Goal: Find specific page/section: Find specific page/section

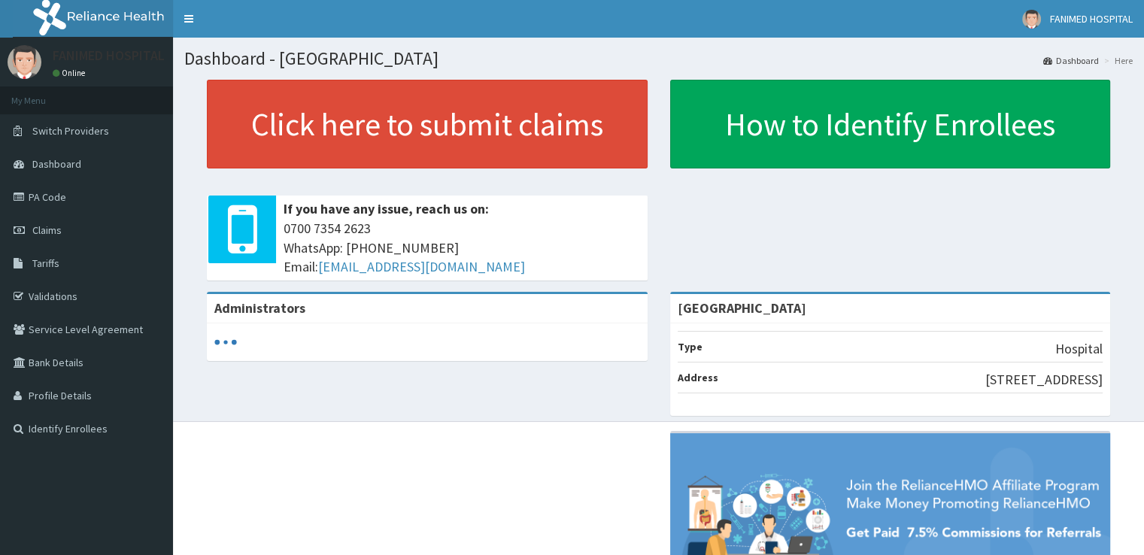
click at [42, 262] on span "Tariffs" at bounding box center [45, 263] width 27 height 14
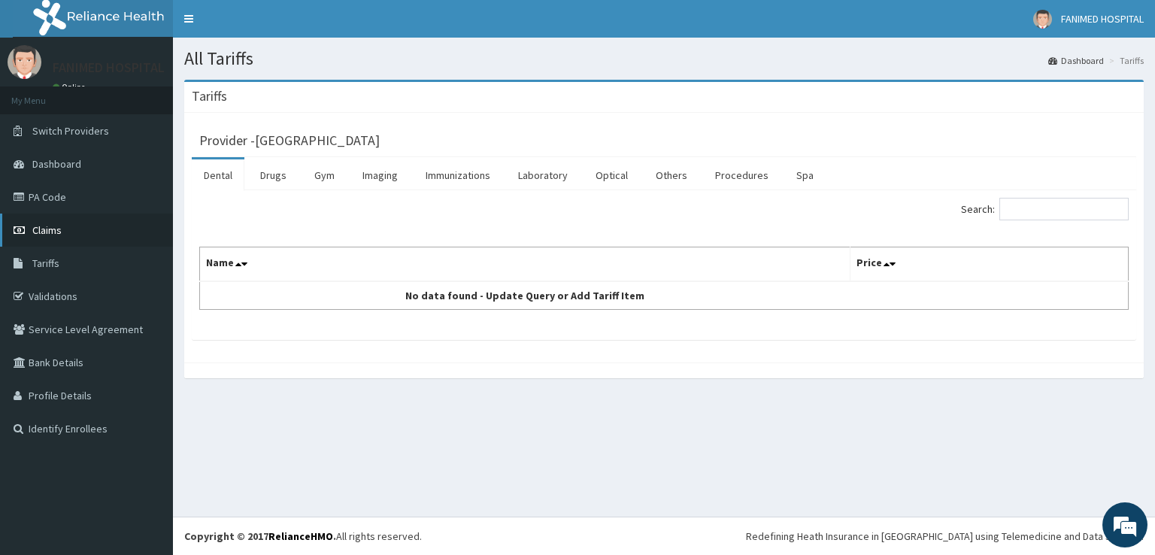
click at [39, 233] on span "Claims" at bounding box center [46, 230] width 29 height 14
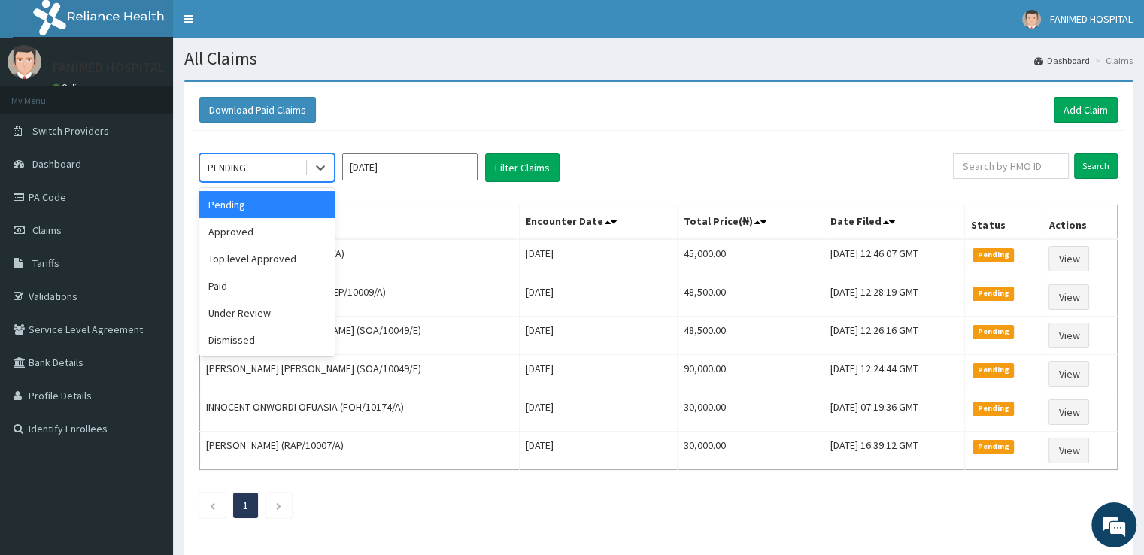
click at [271, 164] on div "PENDING" at bounding box center [252, 168] width 105 height 24
click at [251, 235] on div "Approved" at bounding box center [266, 231] width 135 height 27
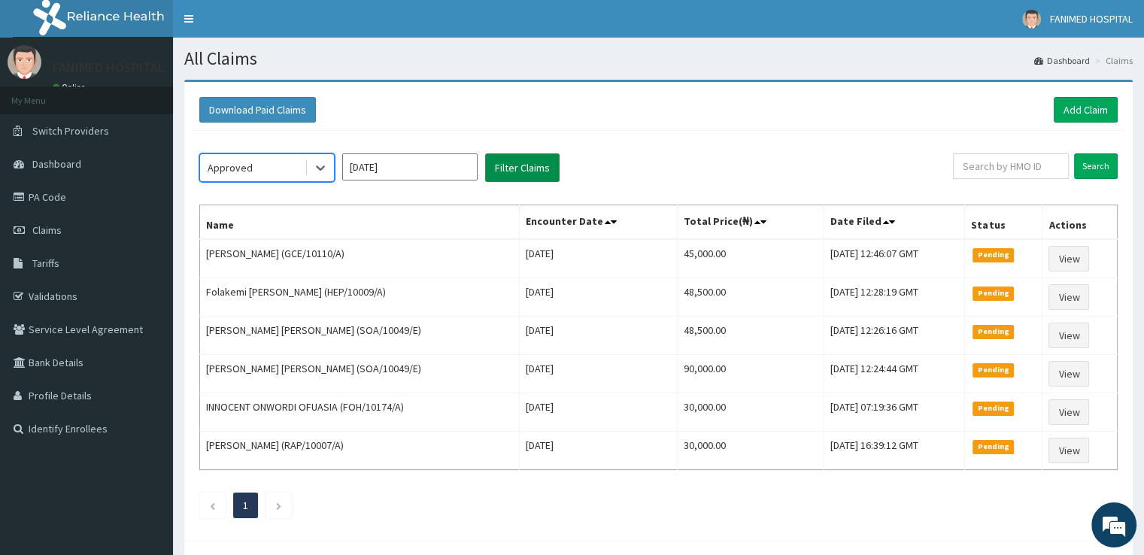
click at [511, 174] on button "Filter Claims" at bounding box center [522, 167] width 74 height 29
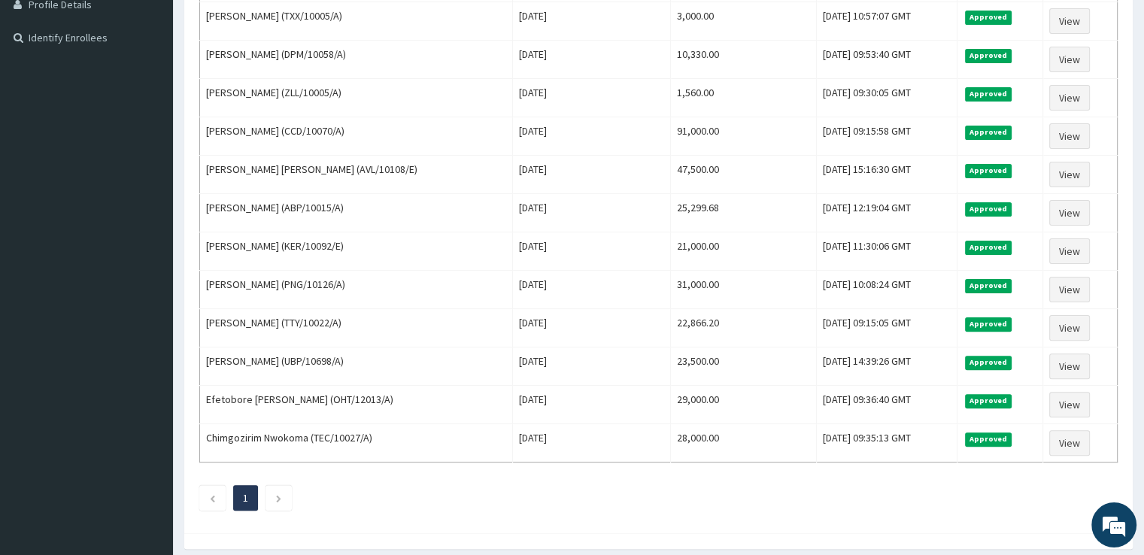
scroll to position [441, 0]
